Goal: Information Seeking & Learning: Understand process/instructions

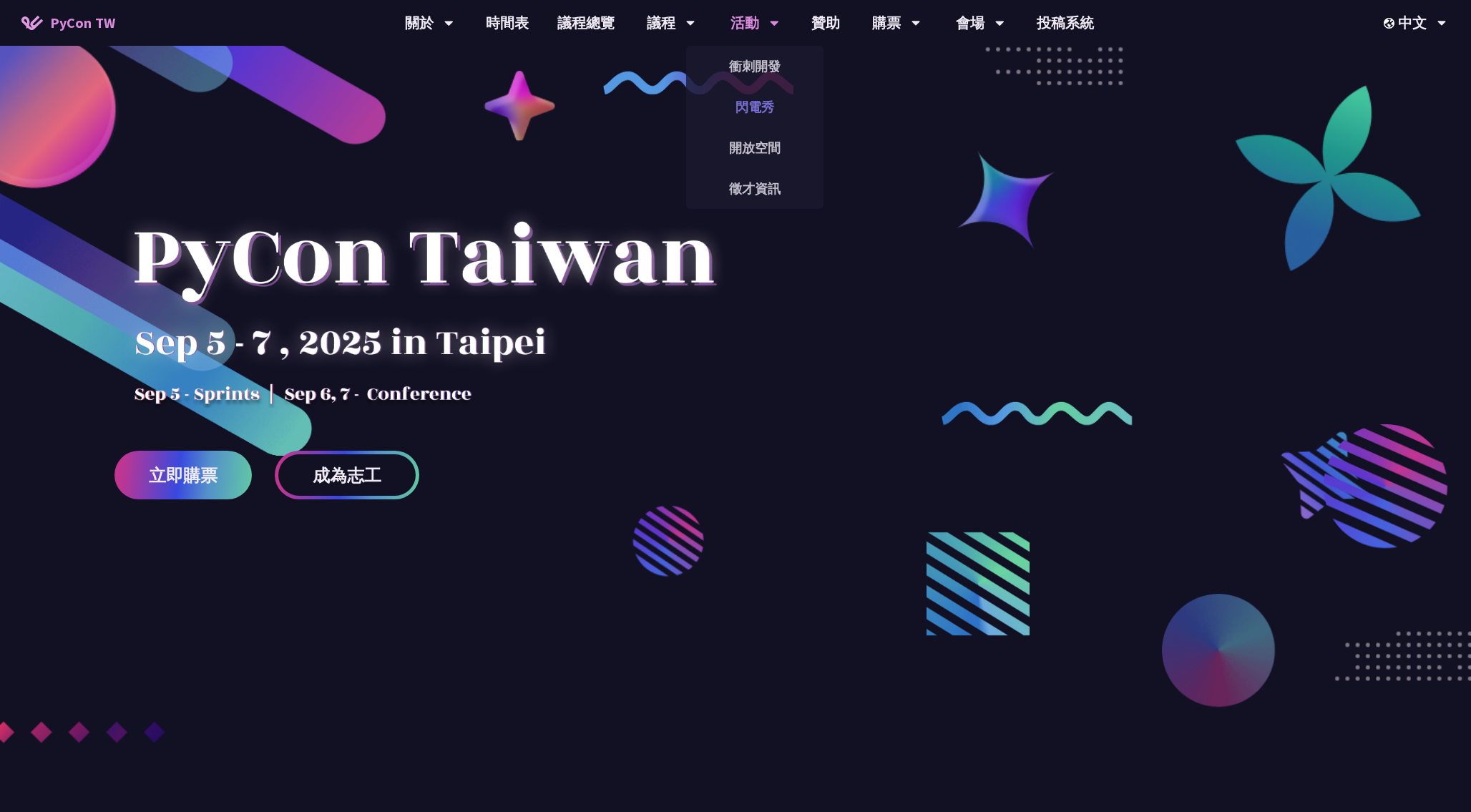
click at [743, 112] on link "閃電秀" at bounding box center [755, 106] width 138 height 34
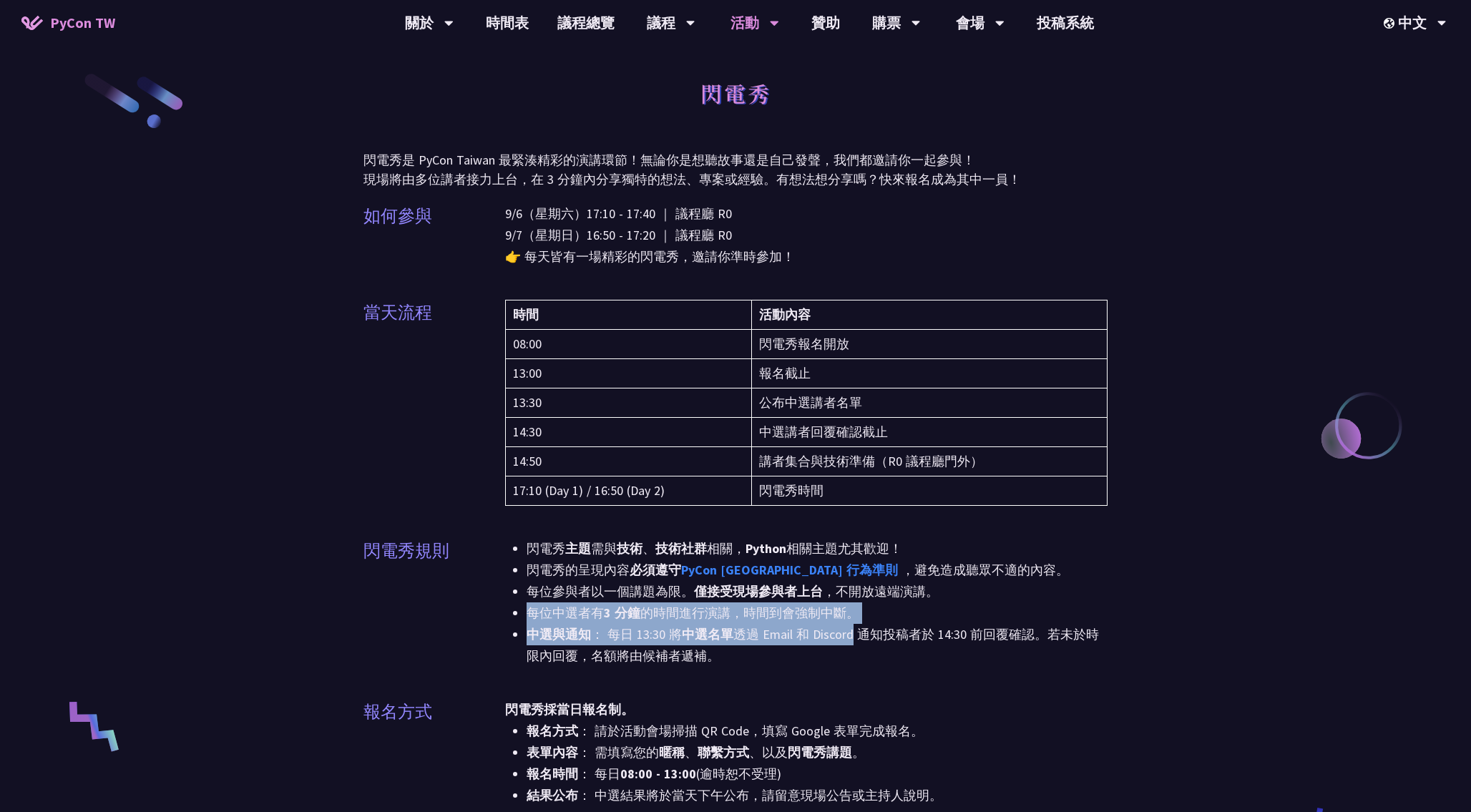
drag, startPoint x: 530, startPoint y: 614, endPoint x: 853, endPoint y: 623, distance: 323.1
click at [853, 623] on ul "閃電秀 主題 需與 技術 、 技術社群 相關， Python 相關主題尤其歡迎！ 閃電秀的呈現內容 必須遵守 PyCon [GEOGRAPHIC_DATA] …" at bounding box center [806, 602] width 603 height 129
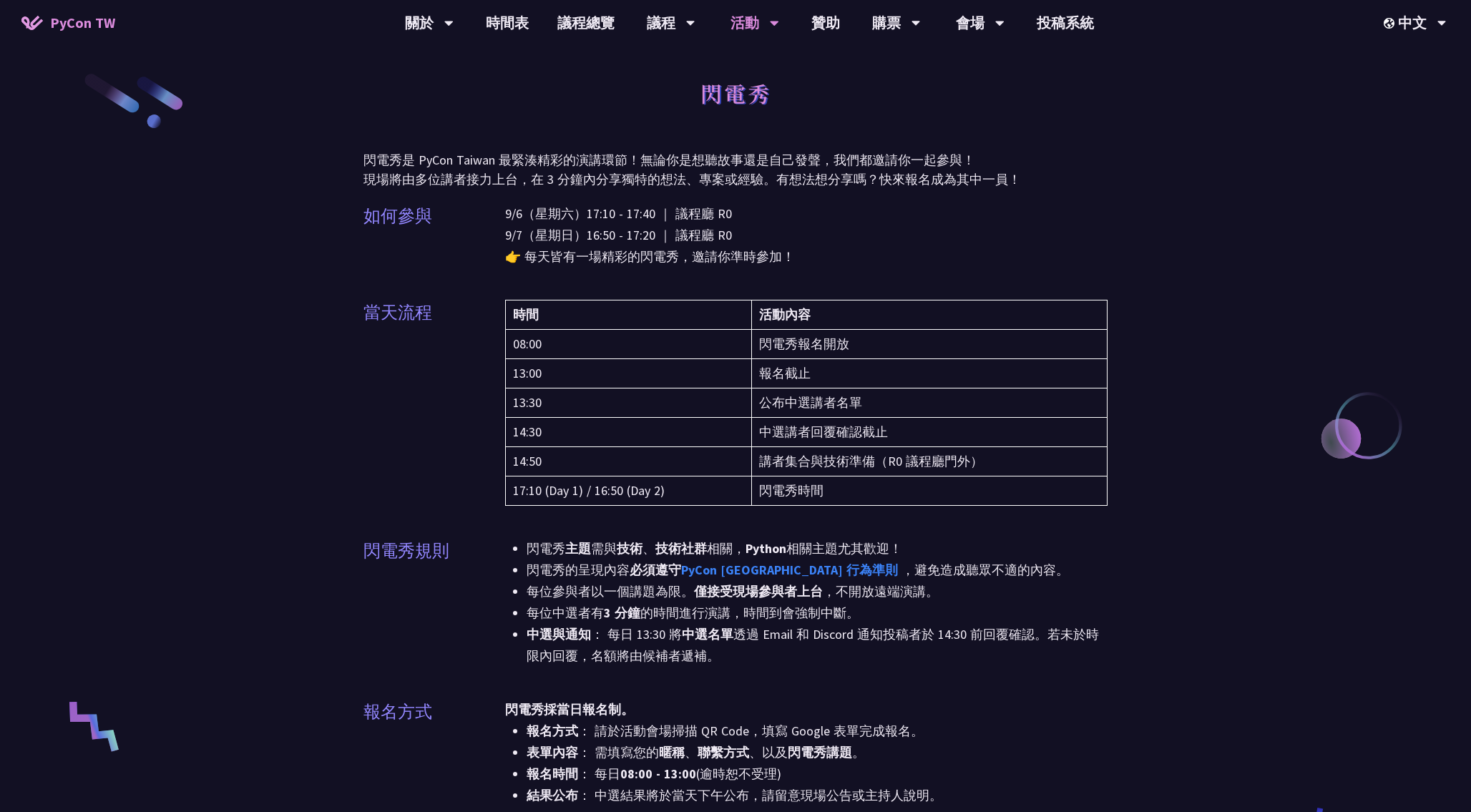
click at [872, 611] on li "每位中選者有 3 分鐘 的時間進行演講，時間到會強制中斷。" at bounding box center [817, 613] width 581 height 22
drag, startPoint x: 872, startPoint y: 611, endPoint x: 532, endPoint y: 611, distance: 340.0
click at [532, 611] on li "每位中選者有 3 分鐘 的時間進行演講，時間到會強制中斷。" at bounding box center [817, 613] width 581 height 22
copy li "每位中選者有 3 分鐘 的時間進行演講，時間到會強制中斷。"
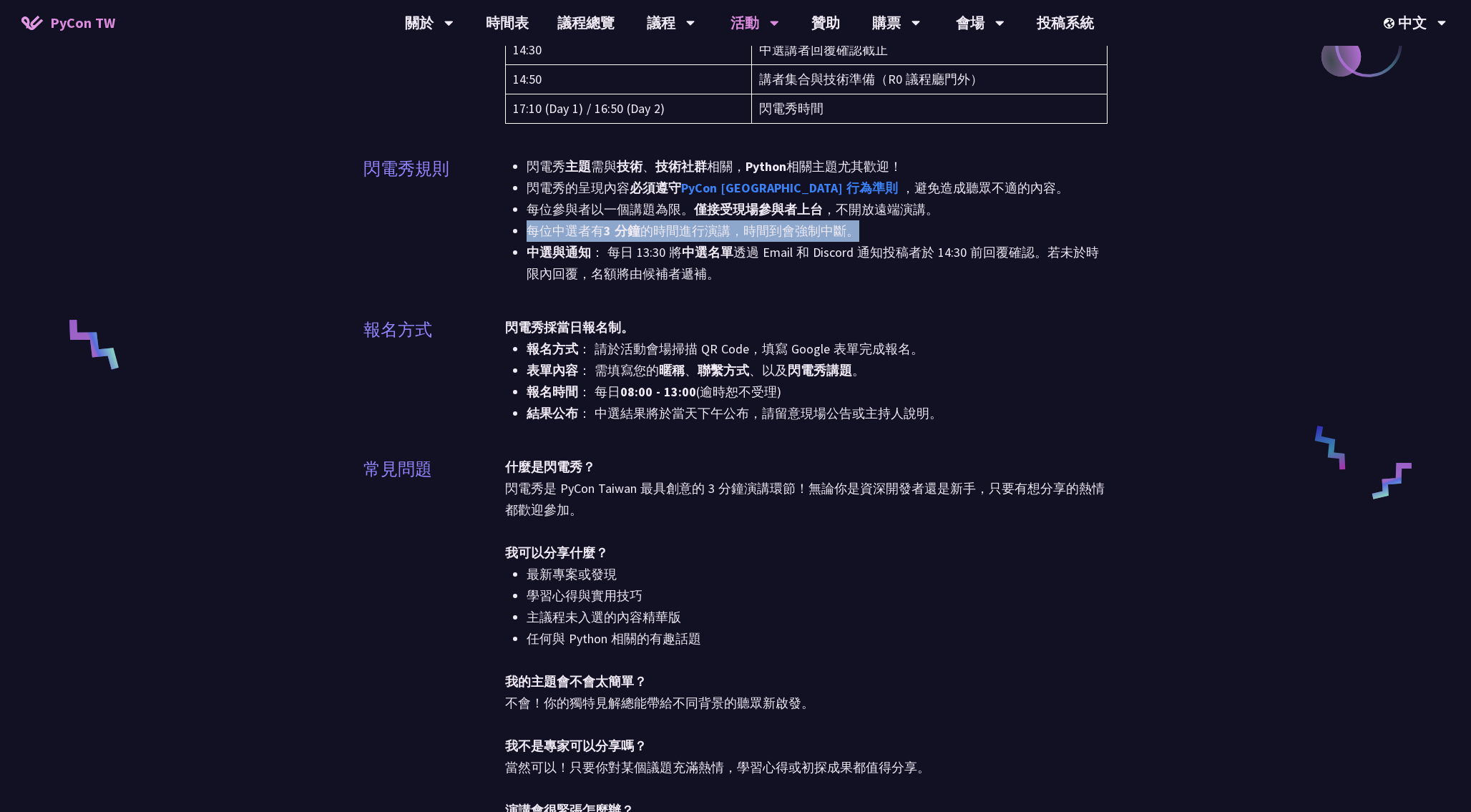
scroll to position [421, 0]
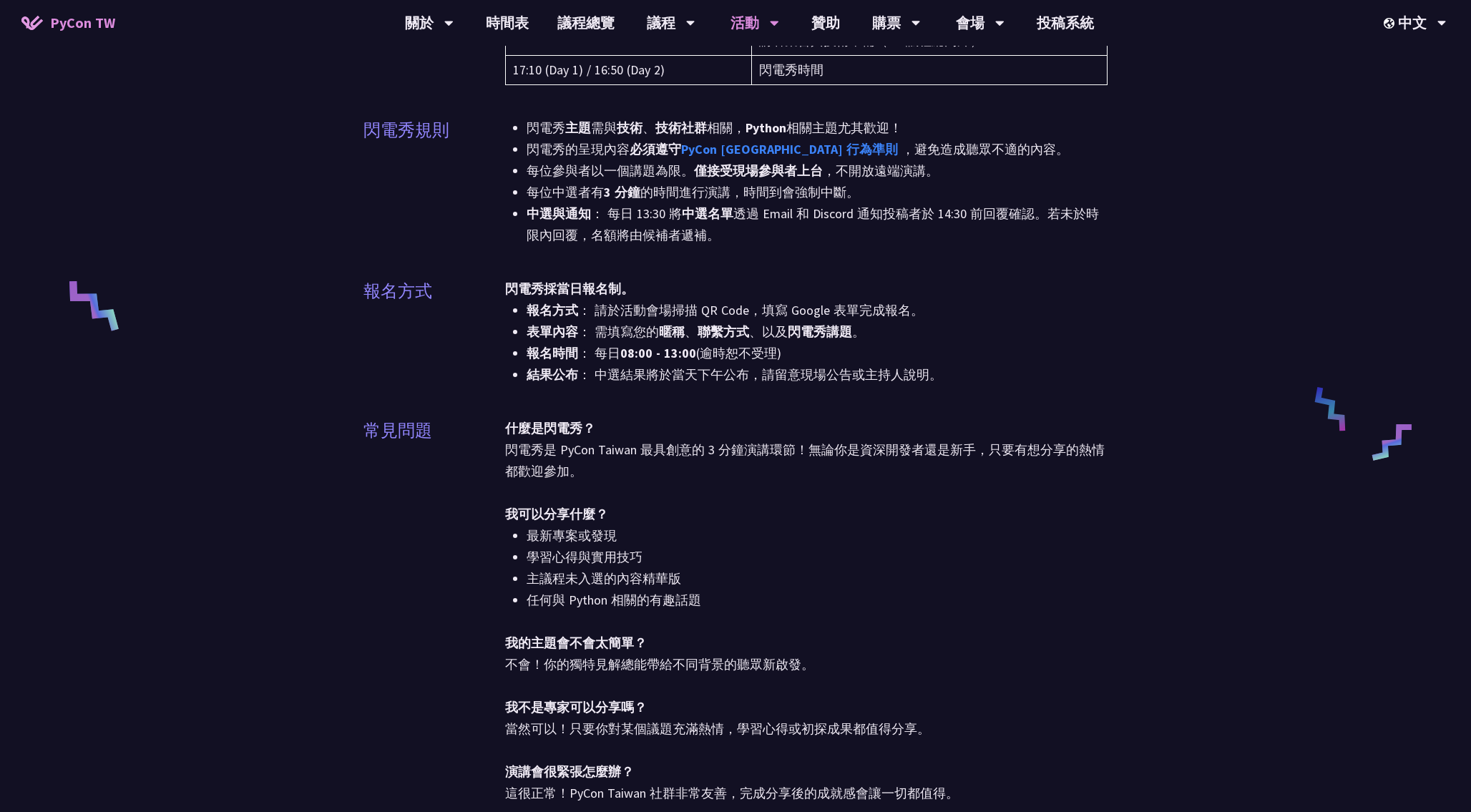
click at [606, 355] on li "報名時間 ： 每日 08:00 - 13:00 (逾時恕不受理)" at bounding box center [817, 353] width 581 height 22
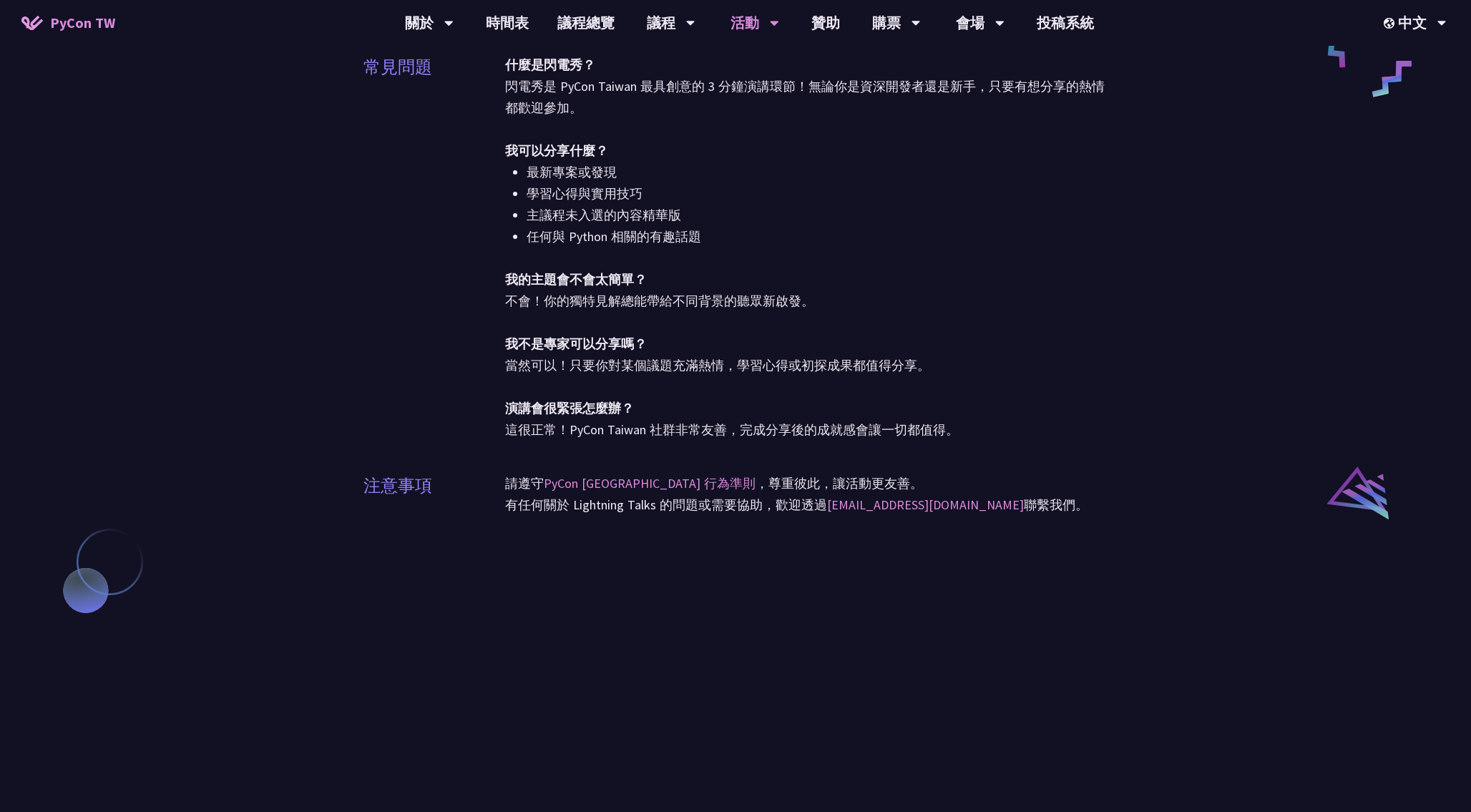
scroll to position [997, 0]
